Goal: Find specific page/section: Find specific page/section

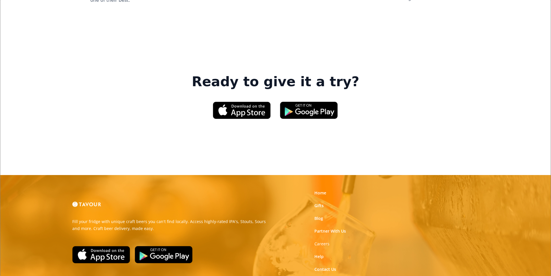
scroll to position [868, 0]
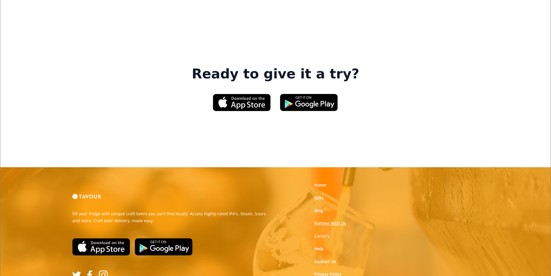
click at [332, 220] on link "Partner With Us" at bounding box center [330, 223] width 32 height 6
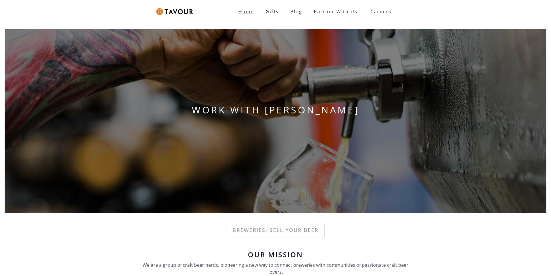
click at [252, 13] on strong "Home" at bounding box center [246, 11] width 16 height 6
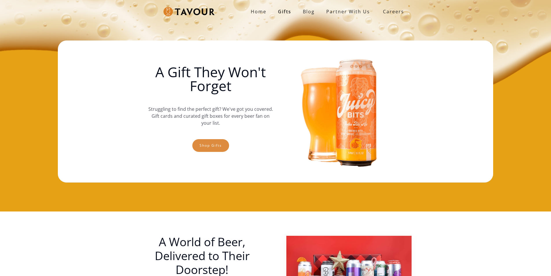
click at [194, 146] on link "Shop gifts" at bounding box center [210, 145] width 37 height 13
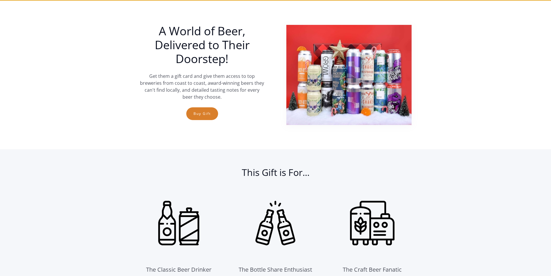
scroll to position [211, 0]
